Goal: Check status: Check status

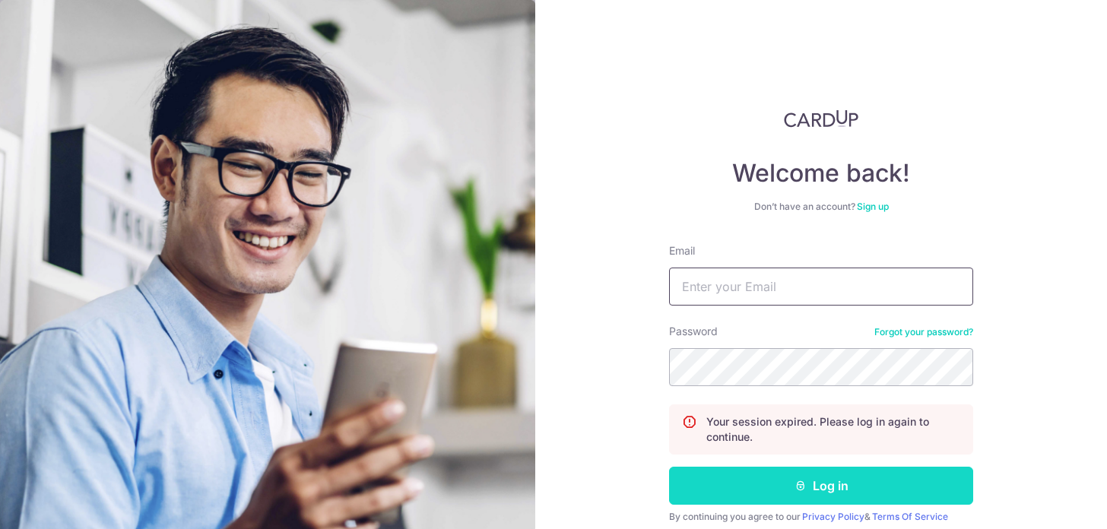
type input "[EMAIL_ADDRESS][DOMAIN_NAME]"
click at [844, 487] on button "Log in" at bounding box center [821, 486] width 304 height 38
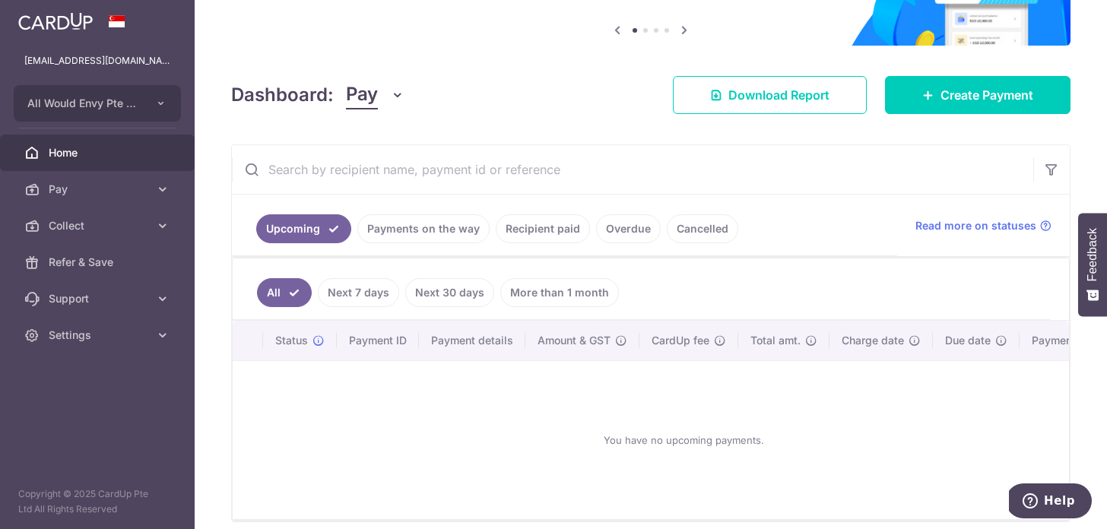
click at [402, 215] on link "Payments on the way" at bounding box center [423, 228] width 132 height 29
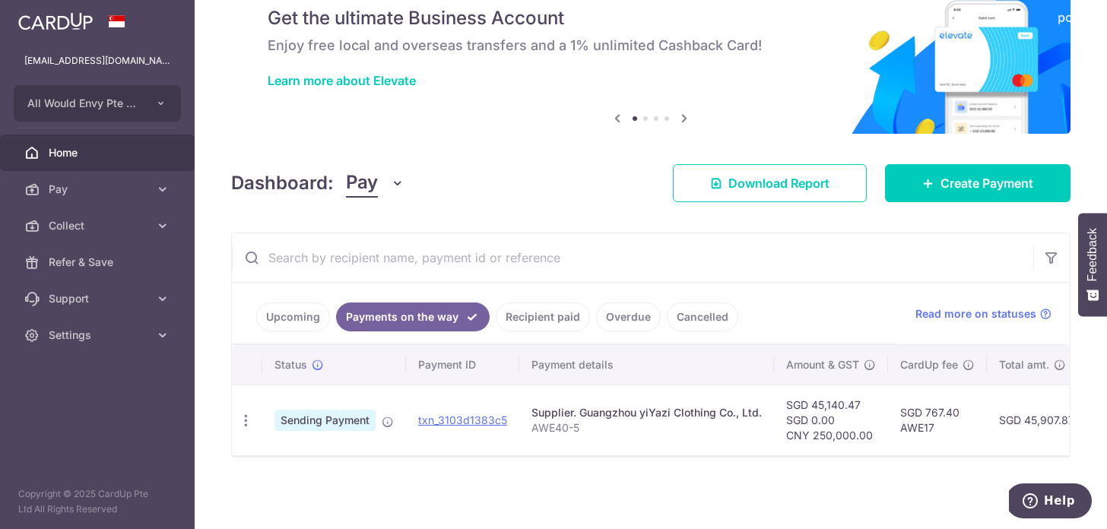
scroll to position [61, 0]
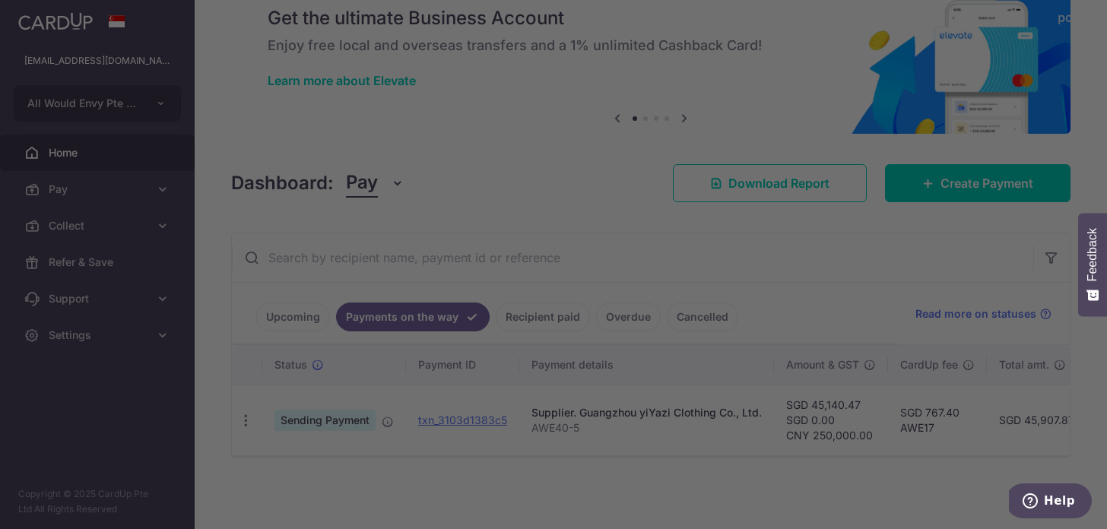
click at [797, 274] on div at bounding box center [559, 267] width 1118 height 534
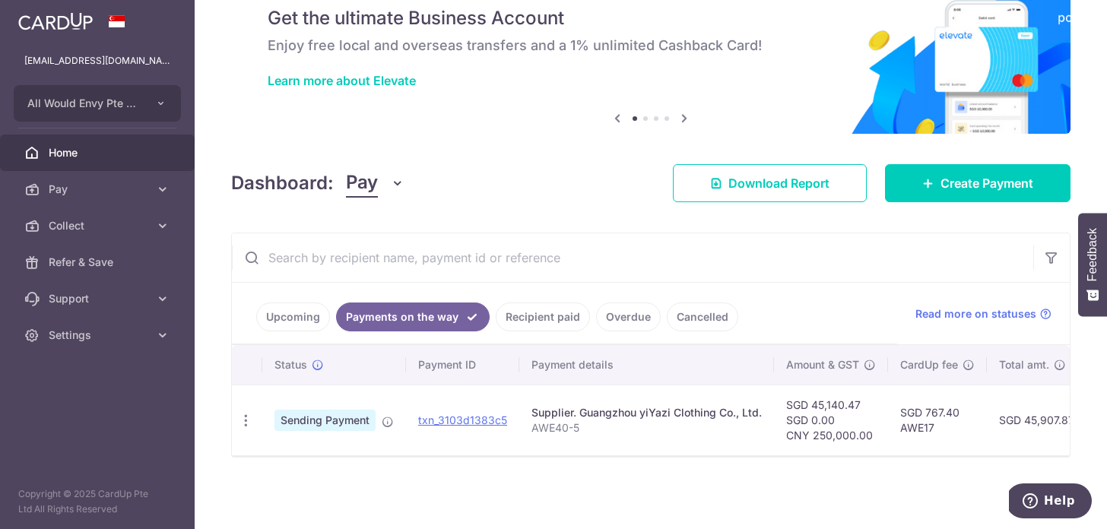
click at [540, 322] on link "Recipient paid" at bounding box center [543, 317] width 94 height 29
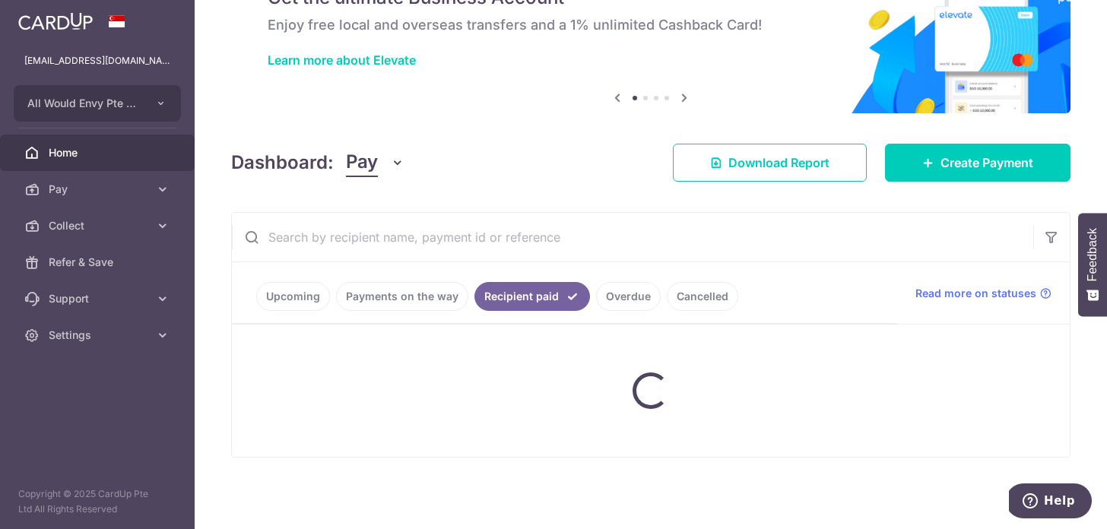
scroll to position [149, 0]
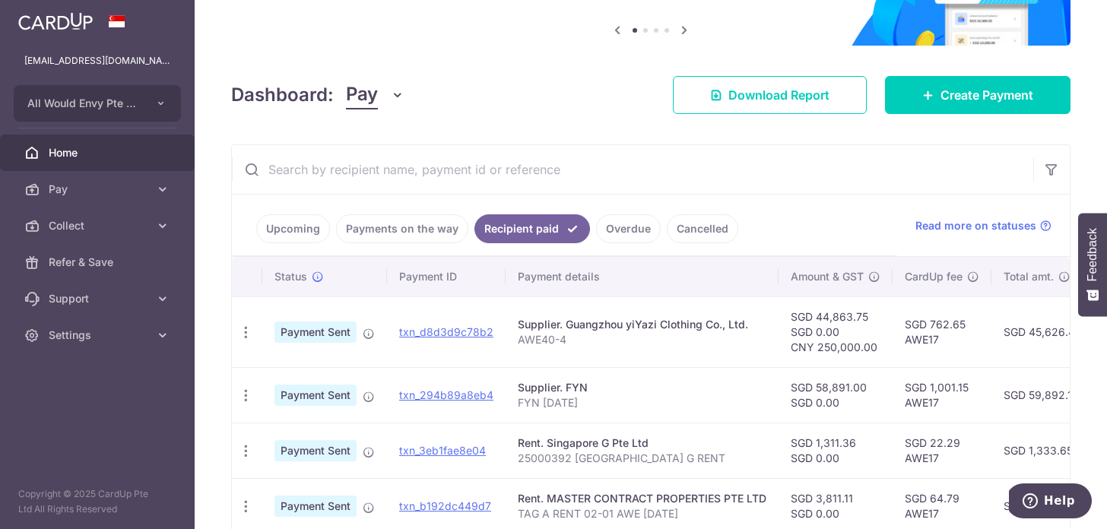
click at [421, 224] on link "Payments on the way" at bounding box center [402, 228] width 132 height 29
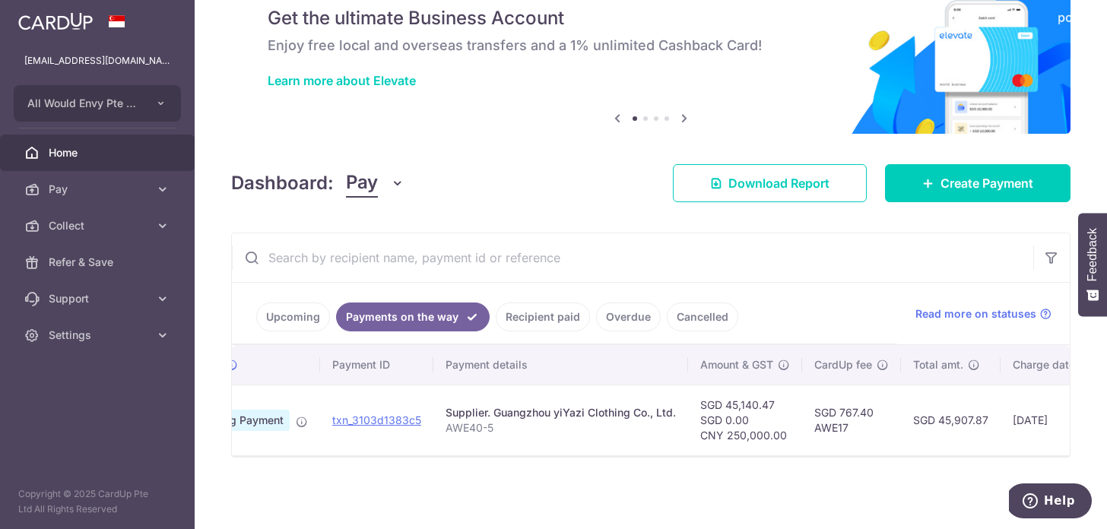
scroll to position [0, 27]
